Goal: Check status

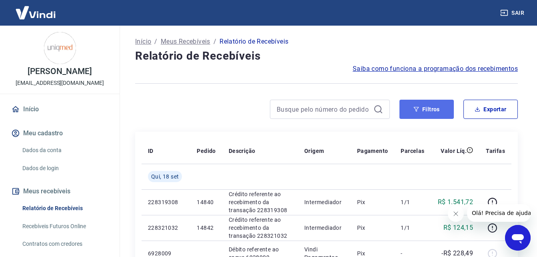
click at [422, 104] on button "Filtros" at bounding box center [427, 109] width 54 height 19
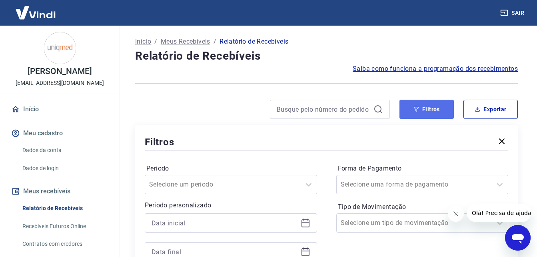
click at [419, 107] on icon "button" at bounding box center [416, 109] width 5 height 5
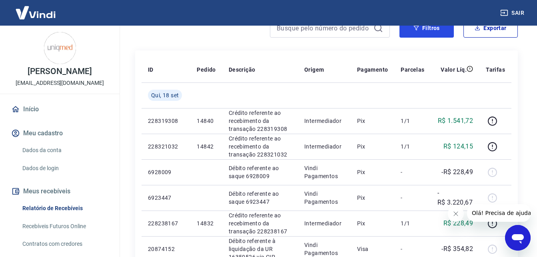
scroll to position [80, 0]
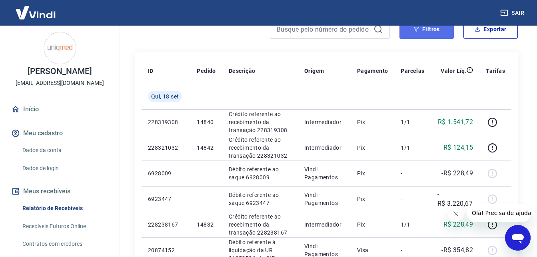
click at [417, 32] on button "Filtros" at bounding box center [427, 29] width 54 height 19
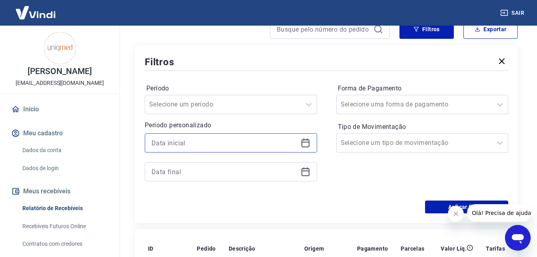
click at [202, 143] on input at bounding box center [225, 143] width 146 height 12
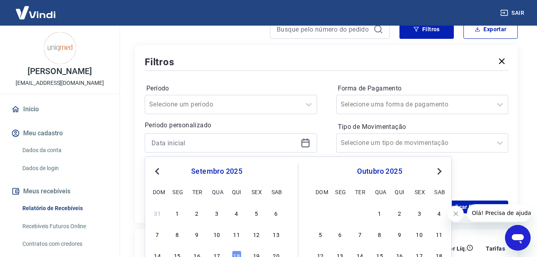
click at [156, 176] on div "[DATE] dom seg ter qua qui sex sab" at bounding box center [217, 180] width 130 height 34
click at [157, 174] on div "Previous Month Next Month [DATE] dom seg ter qua qui sex sab 31 1 2 3 4 5 6 7 8…" at bounding box center [298, 241] width 307 height 170
click at [158, 172] on span "Previous Month" at bounding box center [158, 170] width 0 height 9
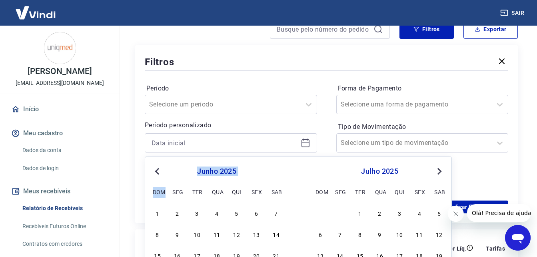
scroll to position [120, 0]
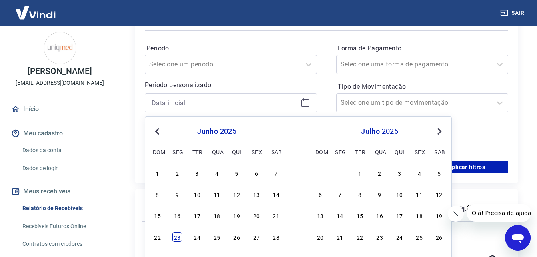
click at [176, 238] on div "23" at bounding box center [177, 237] width 10 height 10
type input "[DATE]"
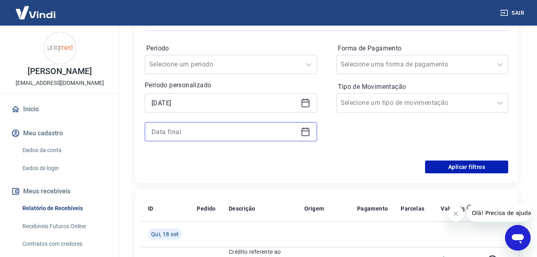
click at [223, 130] on input at bounding box center [225, 132] width 146 height 12
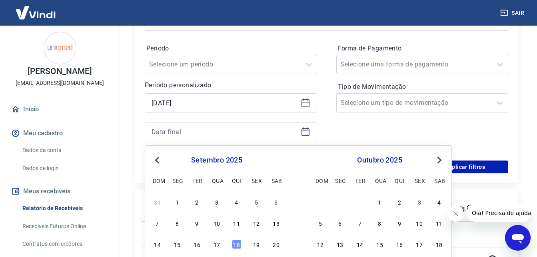
click at [157, 164] on button "Previous Month" at bounding box center [157, 160] width 10 height 10
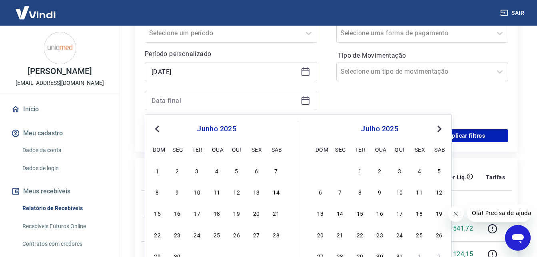
scroll to position [160, 0]
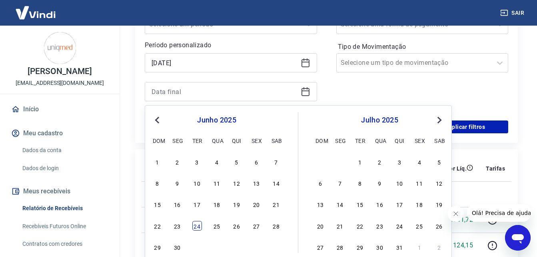
click at [195, 226] on div "24" at bounding box center [197, 226] width 10 height 10
type input "[DATE]"
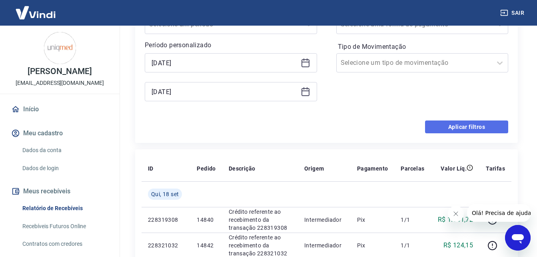
click at [453, 126] on button "Aplicar filtros" at bounding box center [466, 126] width 83 height 13
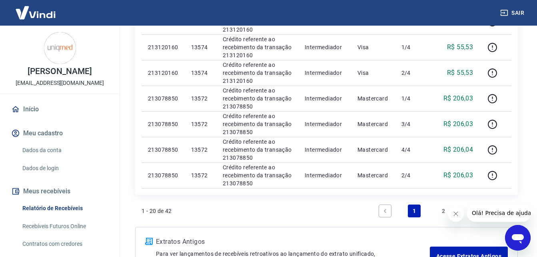
scroll to position [560, 0]
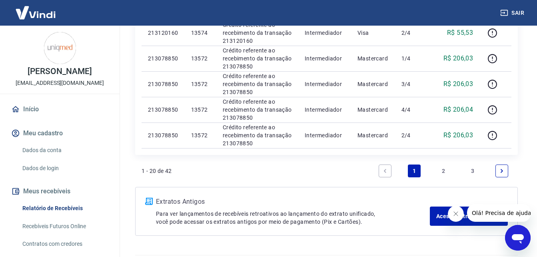
click at [441, 171] on link "2" at bounding box center [443, 170] width 13 height 13
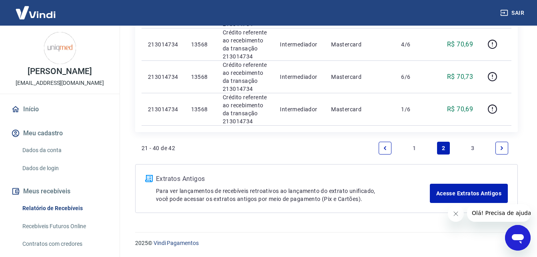
scroll to position [828, 0]
click at [472, 145] on link "3" at bounding box center [473, 148] width 13 height 13
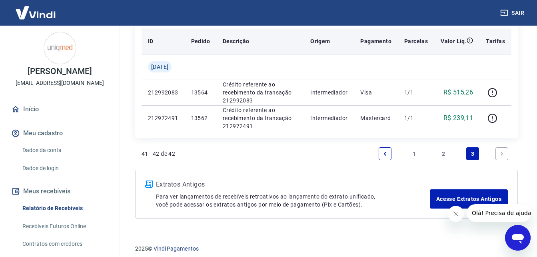
scroll to position [115, 0]
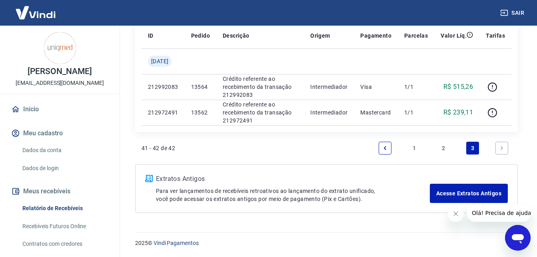
click at [442, 146] on link "2" at bounding box center [443, 148] width 13 height 13
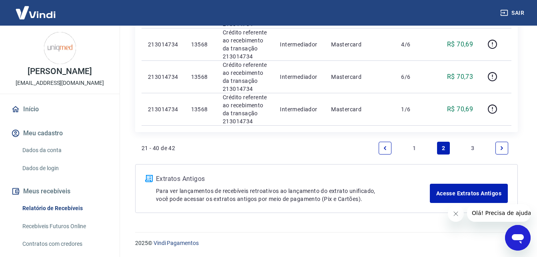
scroll to position [800, 0]
click at [412, 154] on link "1" at bounding box center [414, 148] width 13 height 13
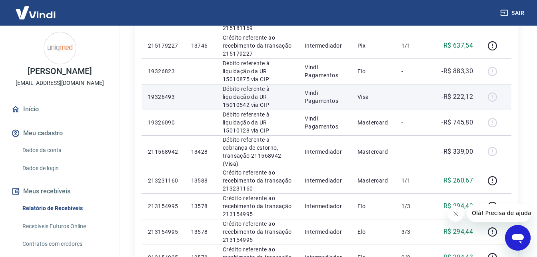
scroll to position [240, 0]
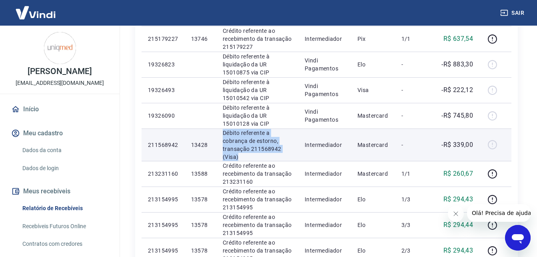
drag, startPoint x: 225, startPoint y: 130, endPoint x: 286, endPoint y: 154, distance: 65.4
click at [286, 154] on td "Débito referente a cobrança de estorno, transação 211568942 (Visa)" at bounding box center [258, 144] width 82 height 32
